Goal: Navigation & Orientation: Find specific page/section

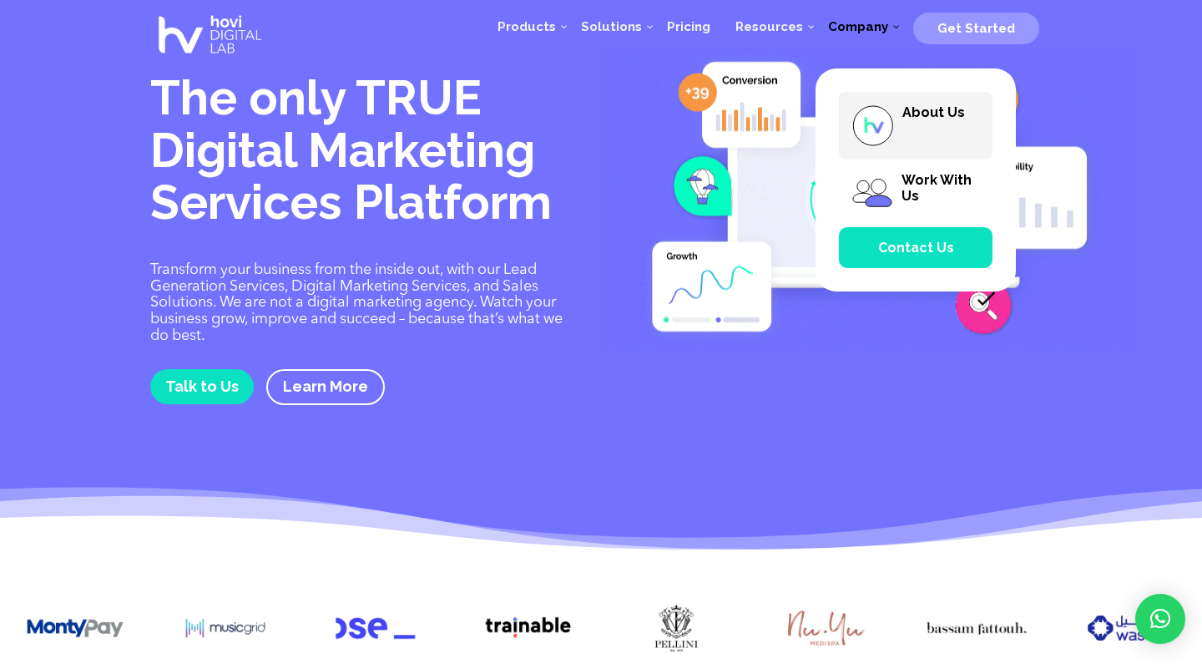
click at [938, 116] on span "About Us" at bounding box center [933, 112] width 63 height 16
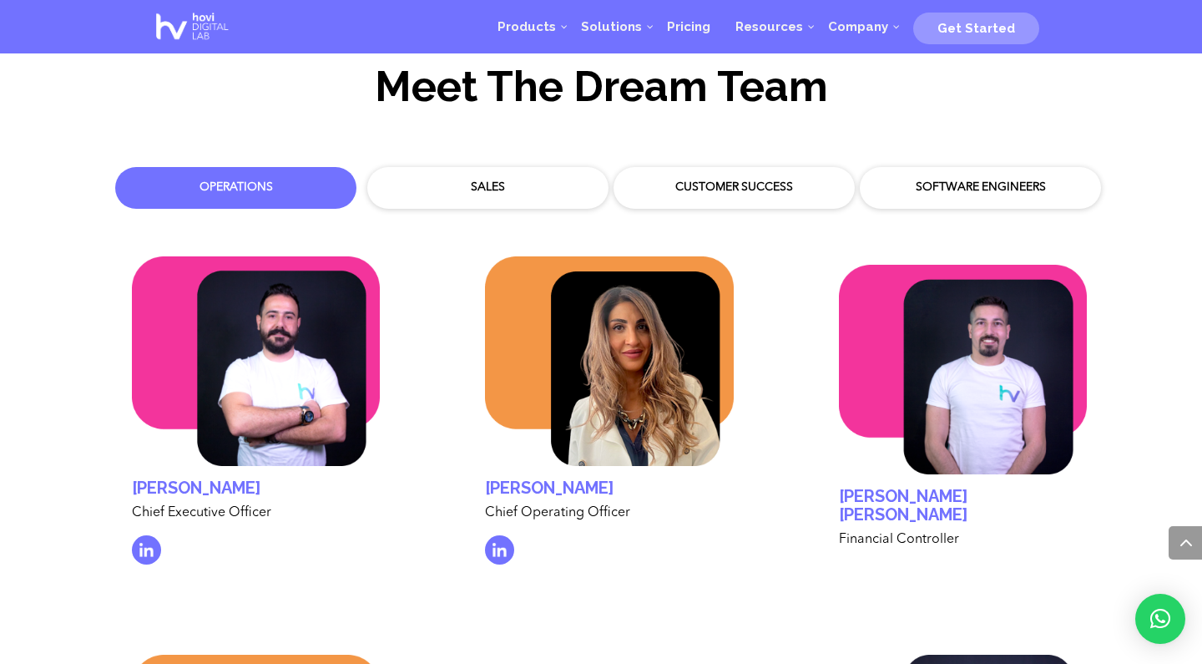
scroll to position [4840, 0]
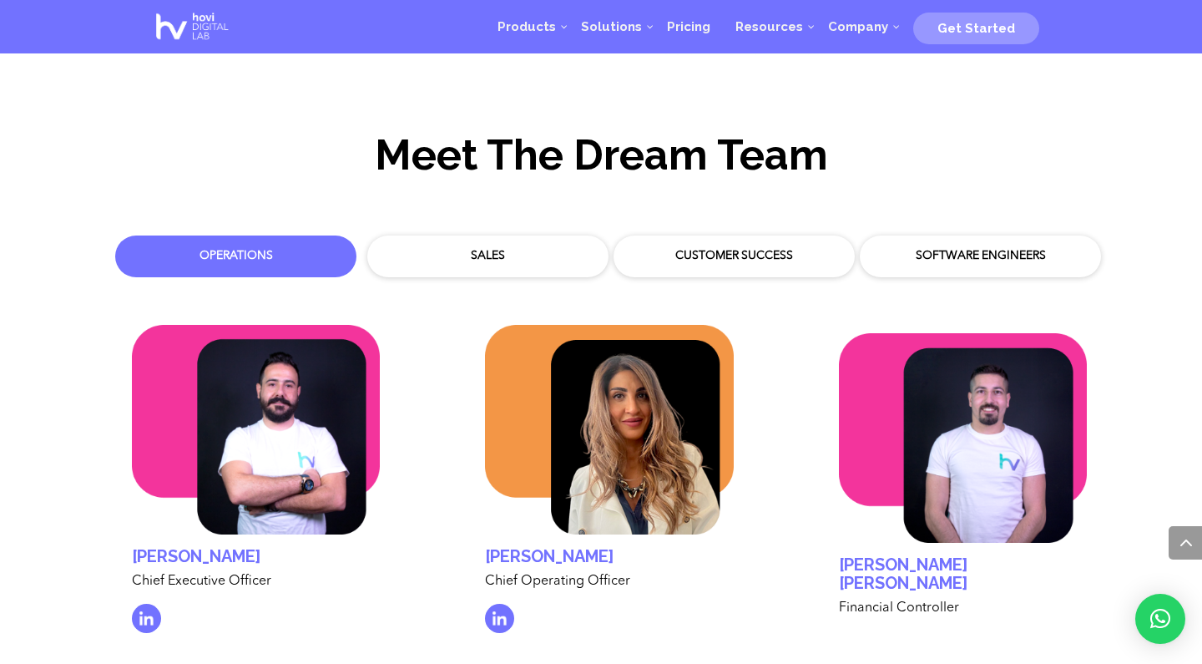
click at [458, 248] on div "Sales" at bounding box center [488, 256] width 216 height 17
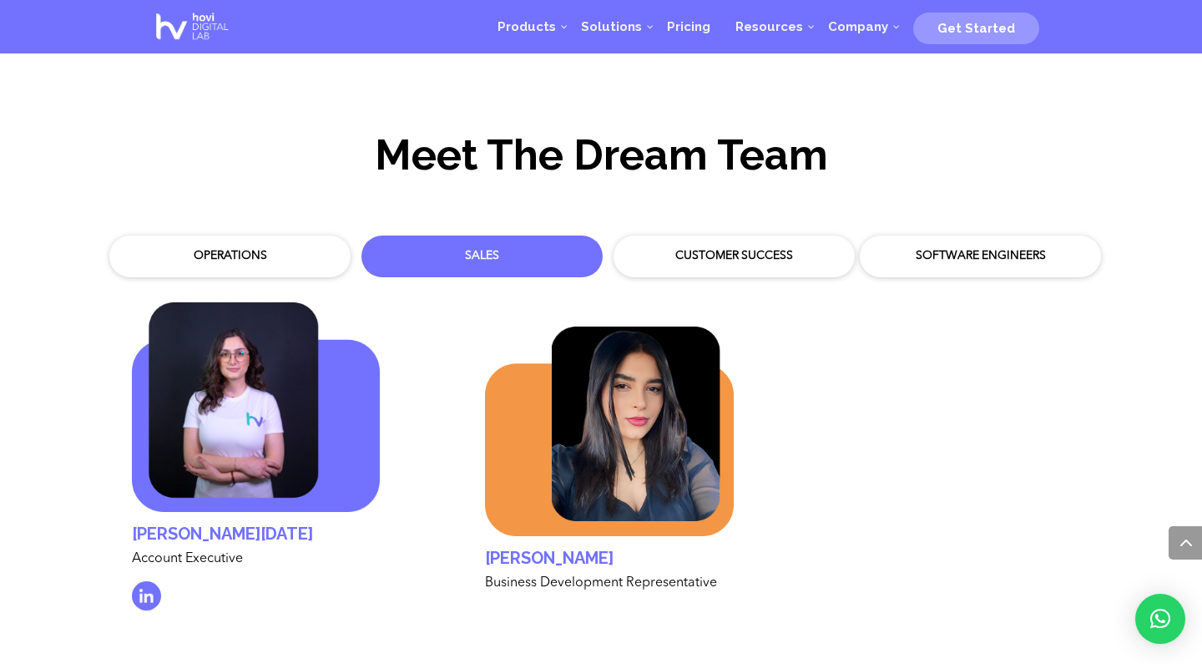
click at [690, 248] on div "Customer Success" at bounding box center [734, 256] width 216 height 17
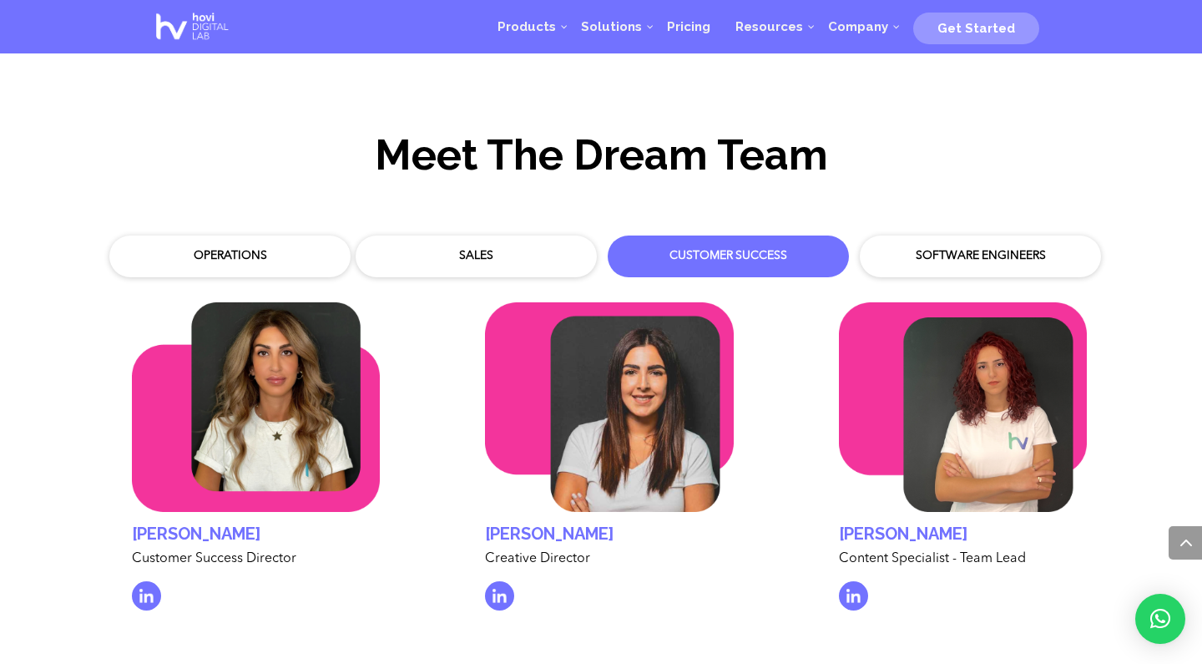
click at [944, 248] on div "Software Engineers" at bounding box center [980, 256] width 216 height 17
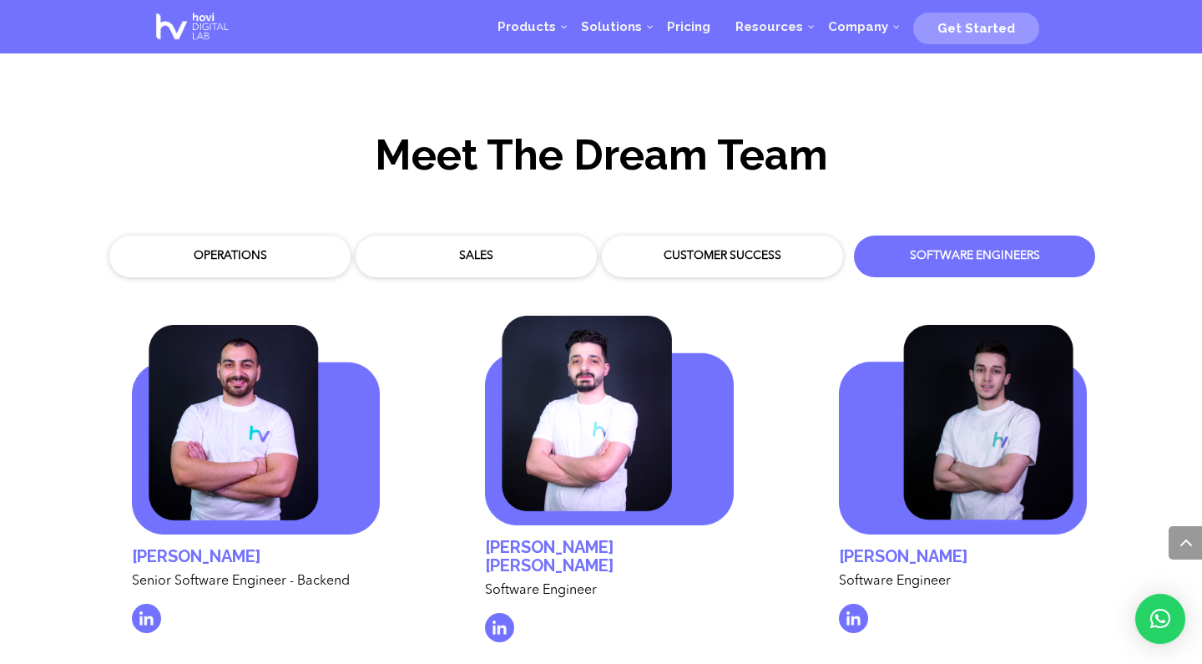
click at [230, 248] on div "Operations" at bounding box center [230, 256] width 216 height 17
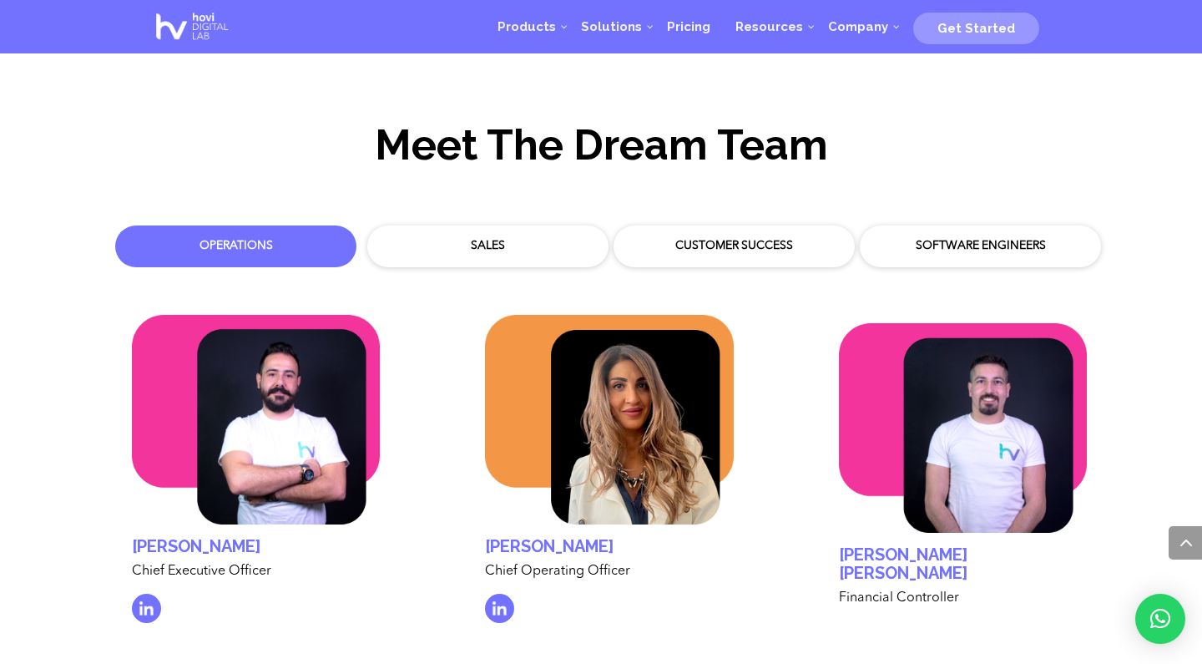
scroll to position [4797, 0]
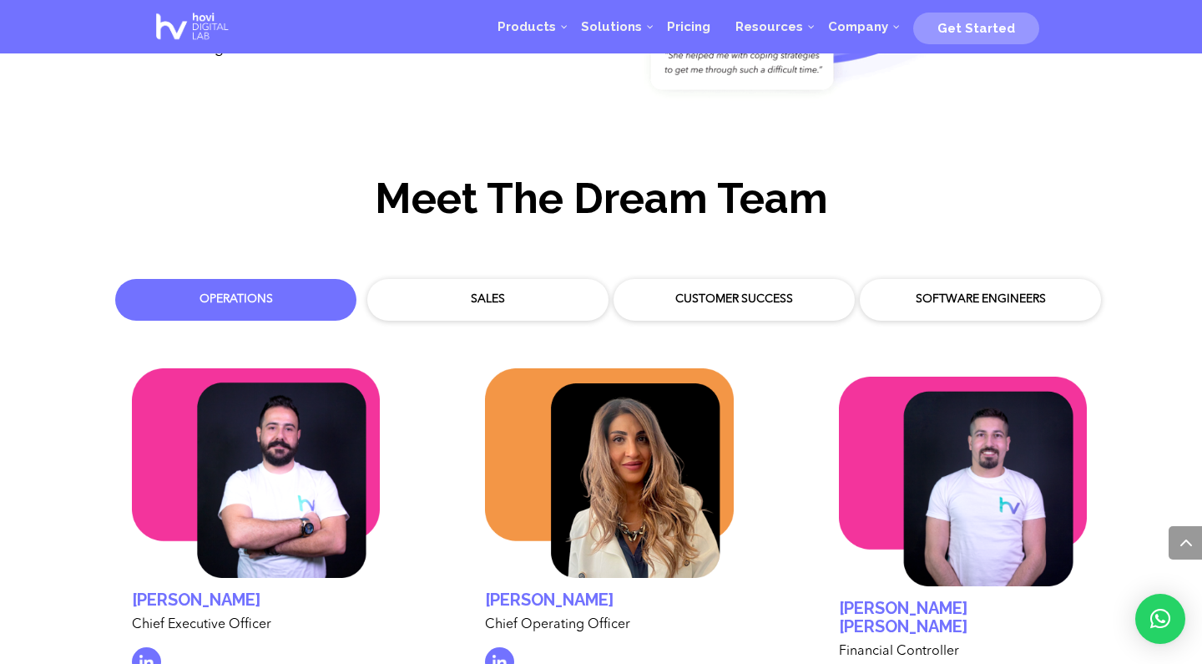
click at [713, 291] on div "Customer Success" at bounding box center [734, 299] width 216 height 17
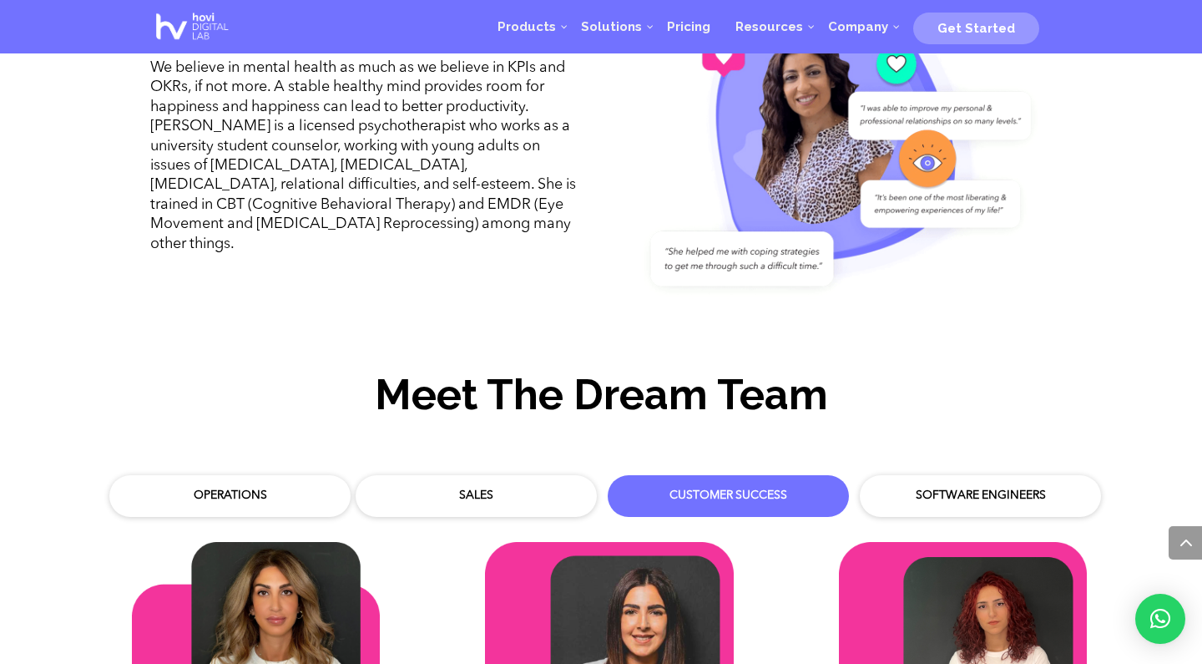
scroll to position [4613, 0]
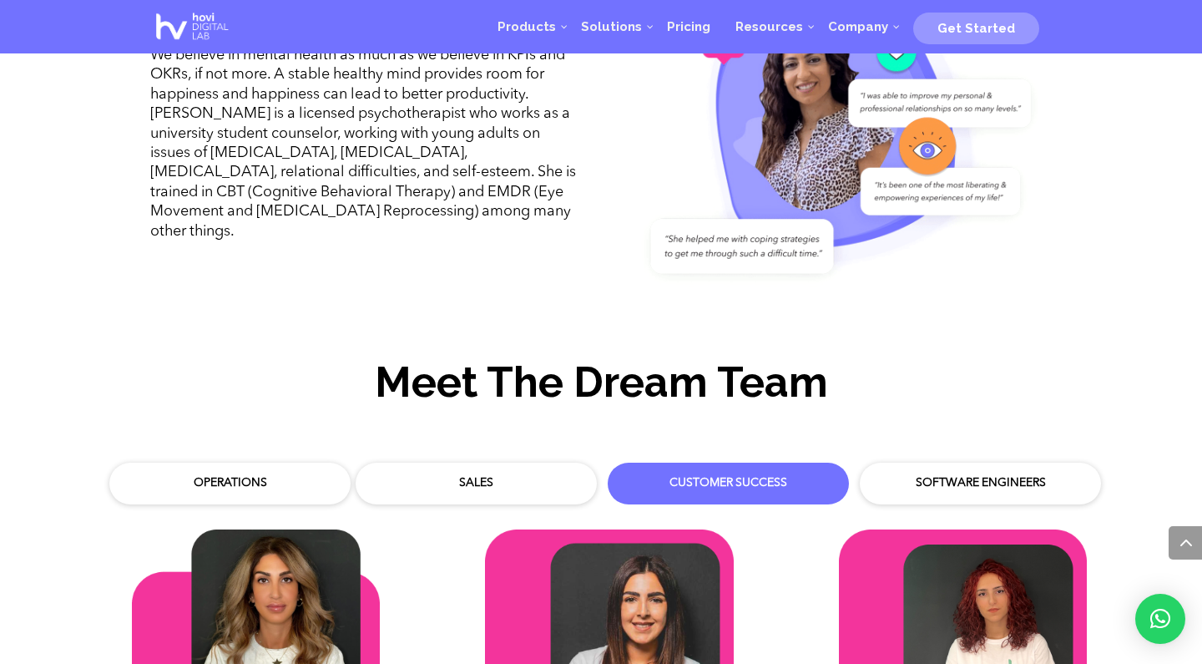
click at [255, 471] on div "Operations" at bounding box center [230, 483] width 225 height 25
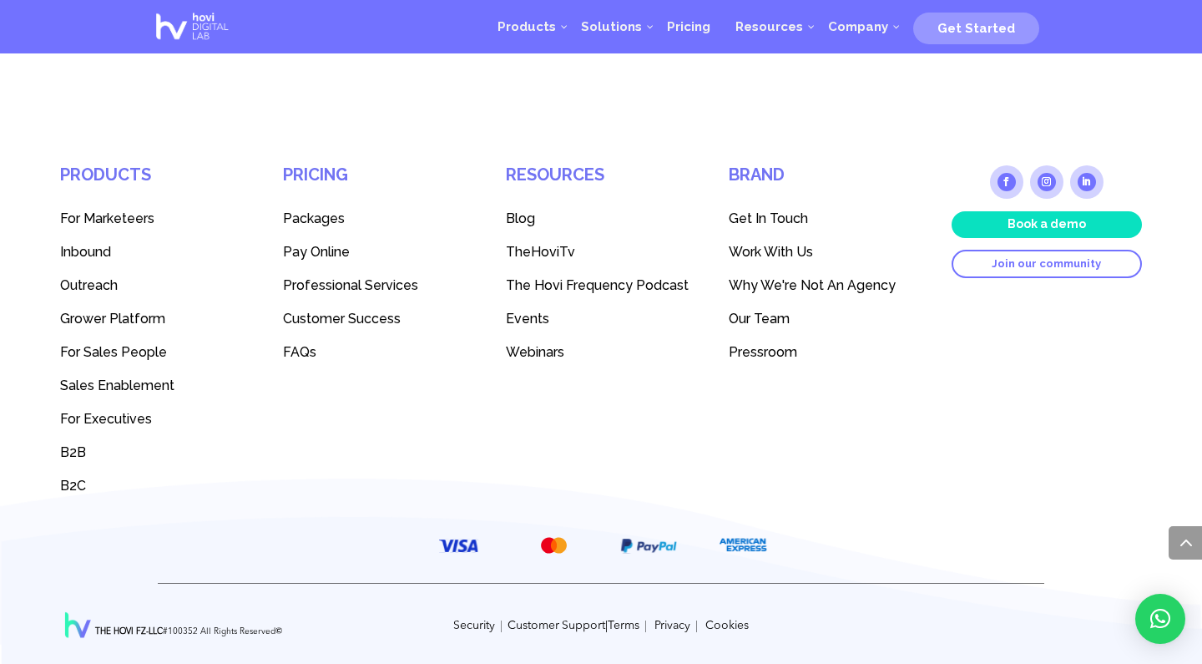
scroll to position [7706, 0]
click at [766, 217] on span "Get In Touch" at bounding box center [768, 218] width 79 height 16
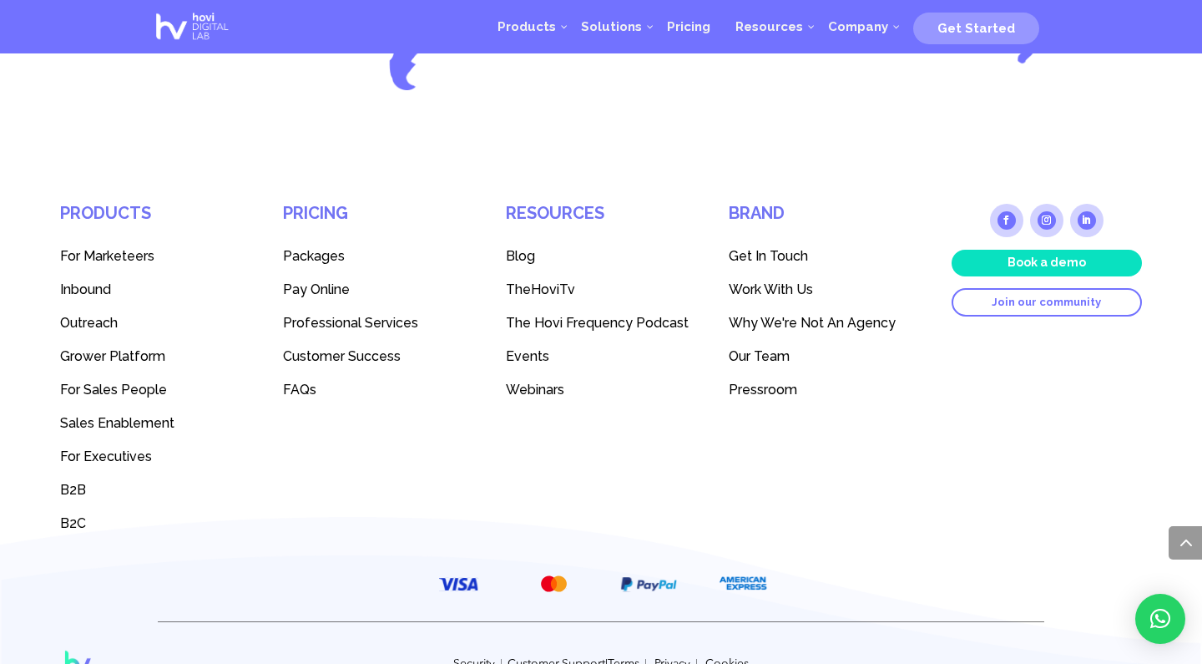
scroll to position [2260, 0]
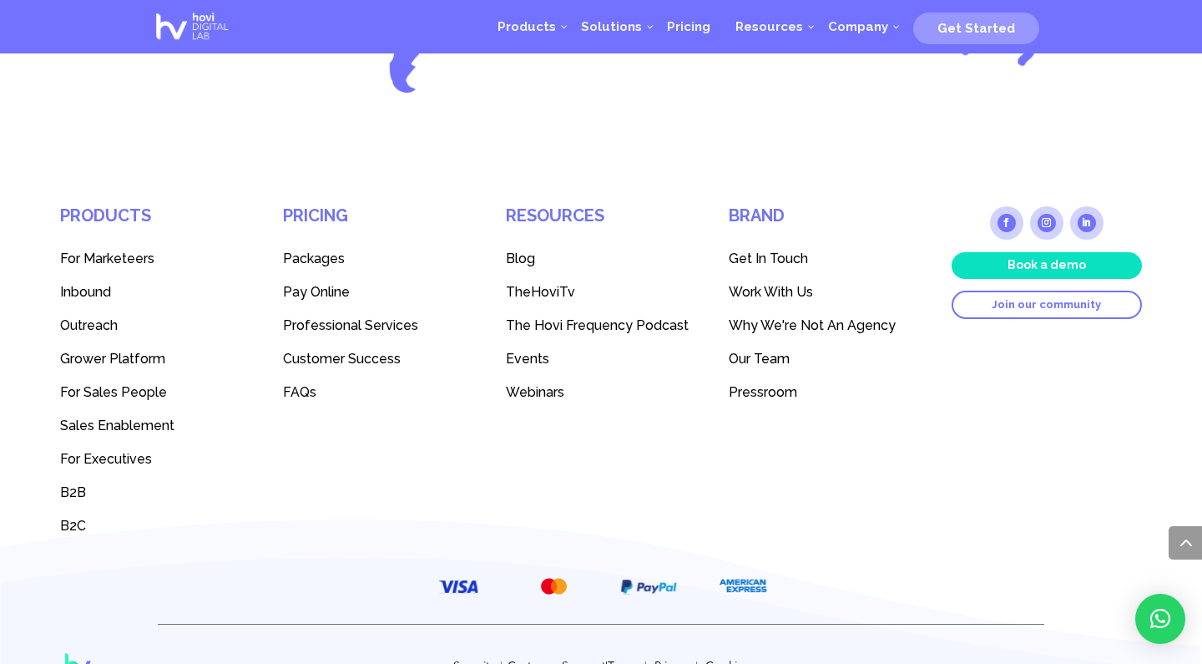
click at [536, 660] on link "Customer Support" at bounding box center [556, 666] width 98 height 12
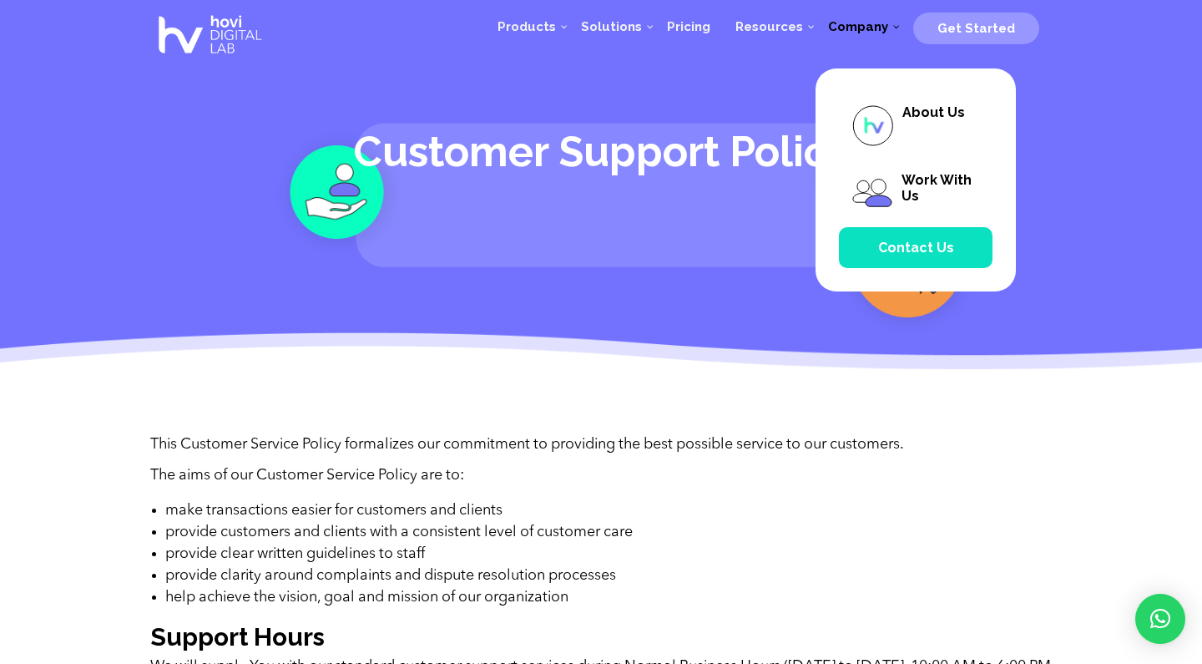
click at [866, 18] on link "Company" at bounding box center [857, 27] width 85 height 50
click at [907, 102] on span "About Us" at bounding box center [916, 126] width 154 height 68
